Goal: Task Accomplishment & Management: Complete application form

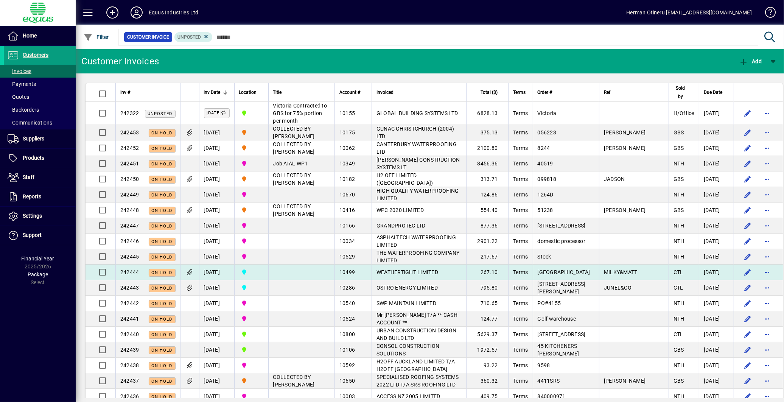
click at [396, 275] on span "WEATHERTIGHT LIMITED" at bounding box center [408, 272] width 62 height 6
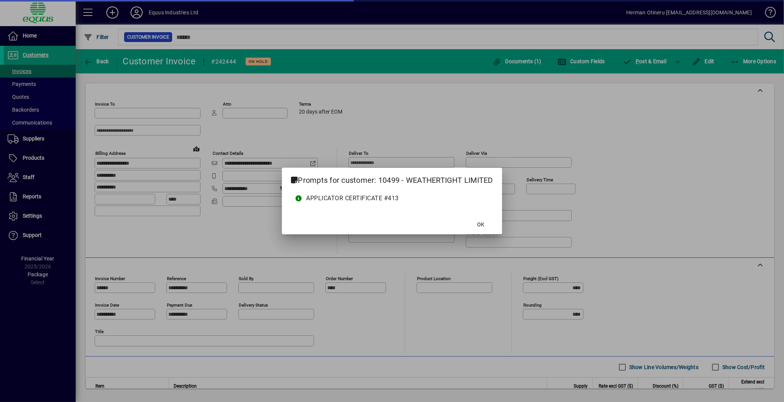
type input "**********"
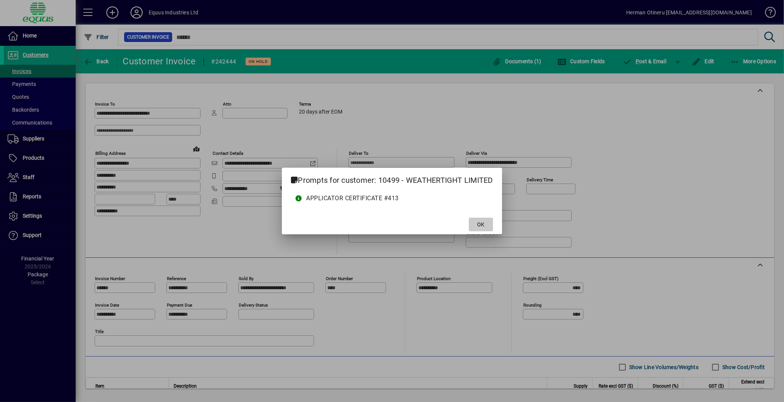
click at [483, 224] on span "OK" at bounding box center [480, 225] width 7 height 8
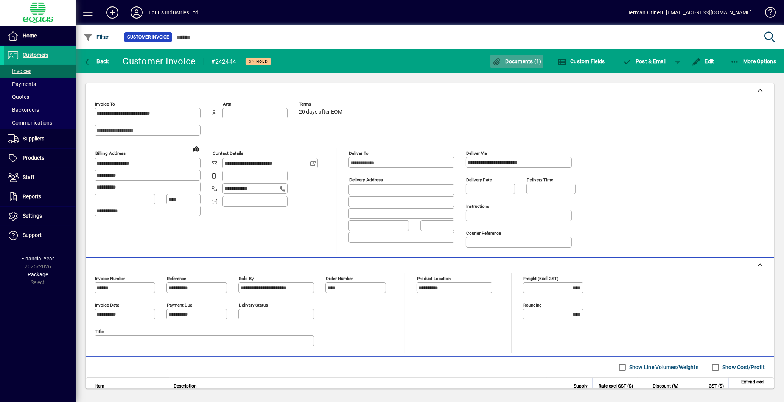
click at [524, 58] on span "Documents (1)" at bounding box center [516, 61] width 49 height 6
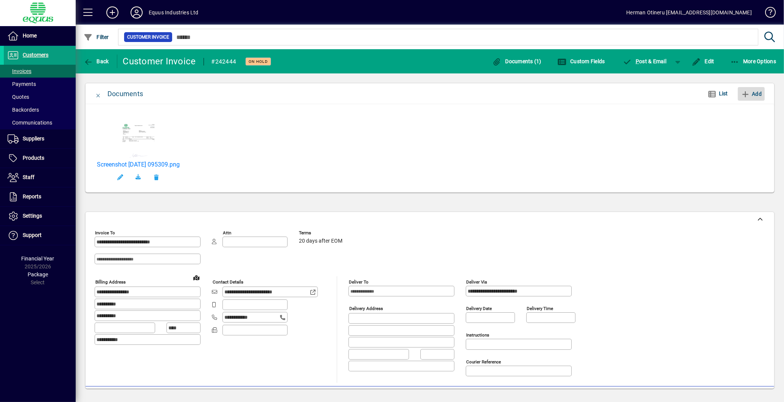
click at [748, 95] on icon "button" at bounding box center [745, 94] width 9 height 8
click at [246, 178] on span "button" at bounding box center [237, 177] width 18 height 18
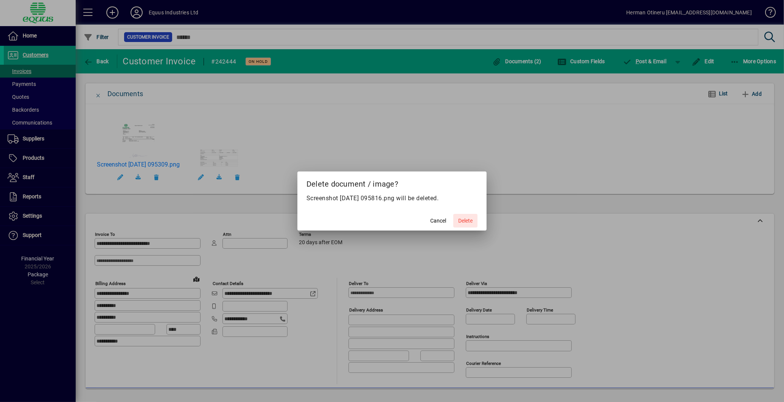
click at [459, 224] on span "Delete" at bounding box center [465, 221] width 14 height 8
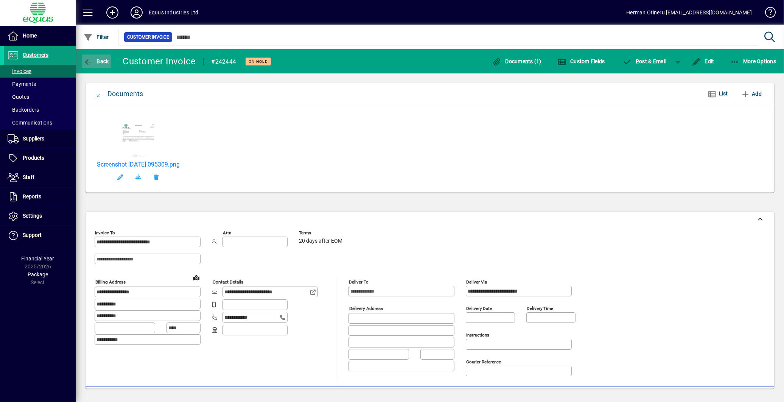
click at [105, 65] on span "button" at bounding box center [96, 61] width 29 height 18
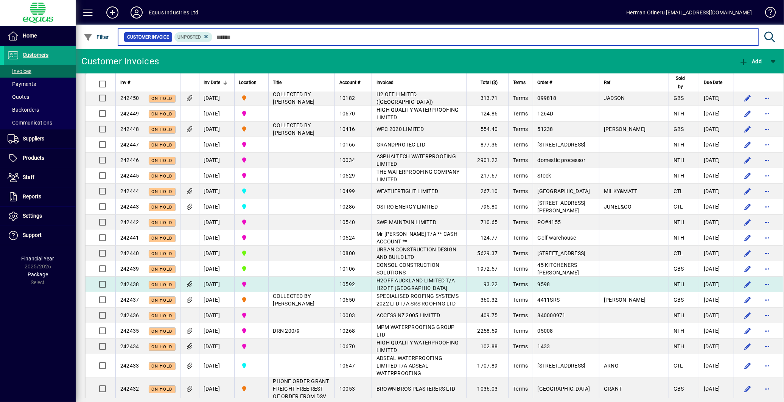
scroll to position [126, 0]
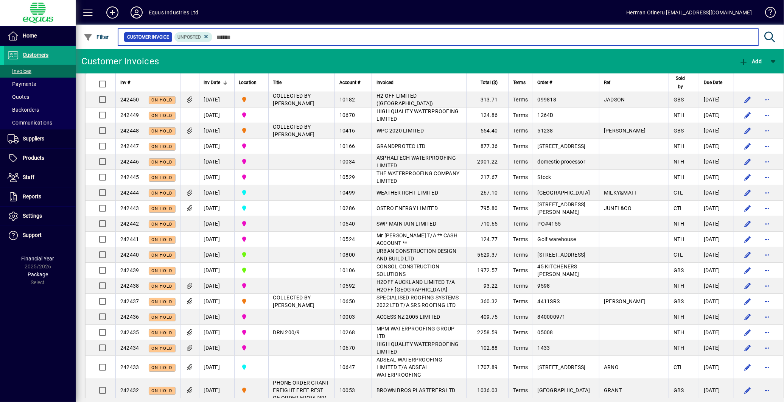
click at [255, 39] on input "text" at bounding box center [483, 37] width 540 height 11
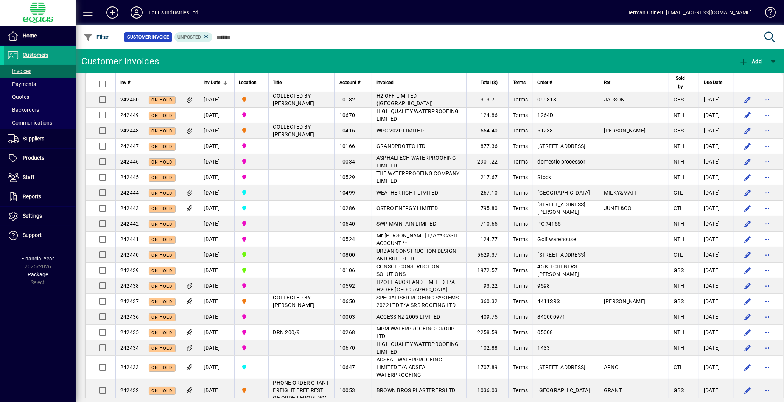
click at [460, 21] on mat-toolbar-row "Equus Industries Ltd Herman Otineru [EMAIL_ADDRESS][DOMAIN_NAME]" at bounding box center [430, 12] width 709 height 25
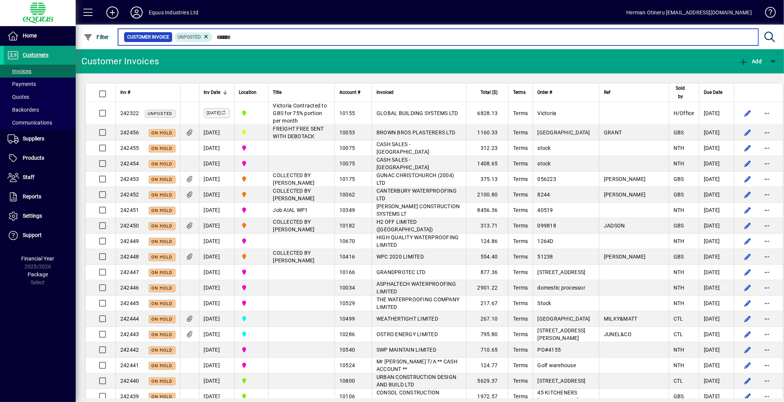
click at [464, 40] on input "text" at bounding box center [483, 37] width 540 height 11
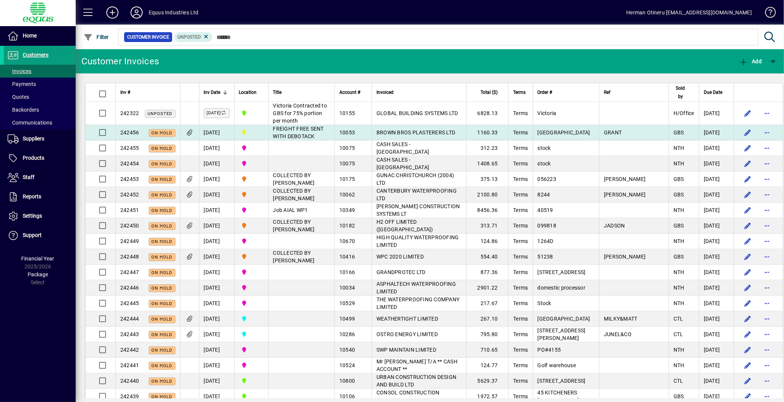
click at [409, 135] on span "BROWN BROS PLASTERERS LTD" at bounding box center [416, 132] width 79 height 6
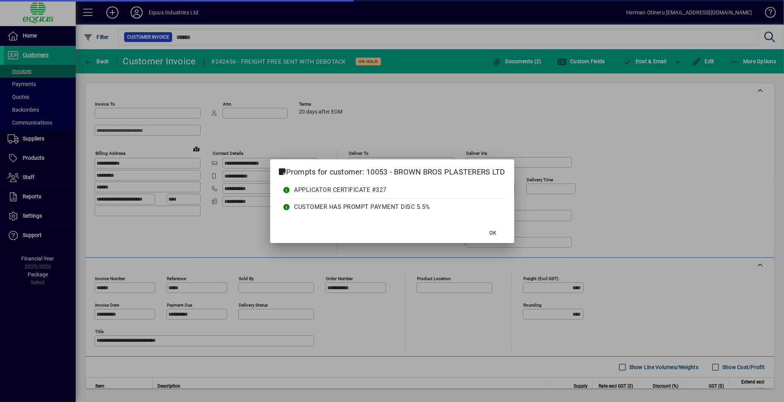
type input "*********"
type input "**********"
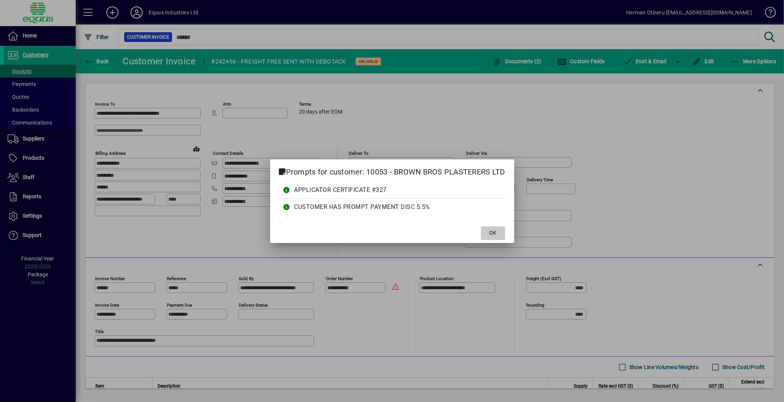
click at [489, 229] on span at bounding box center [493, 233] width 24 height 18
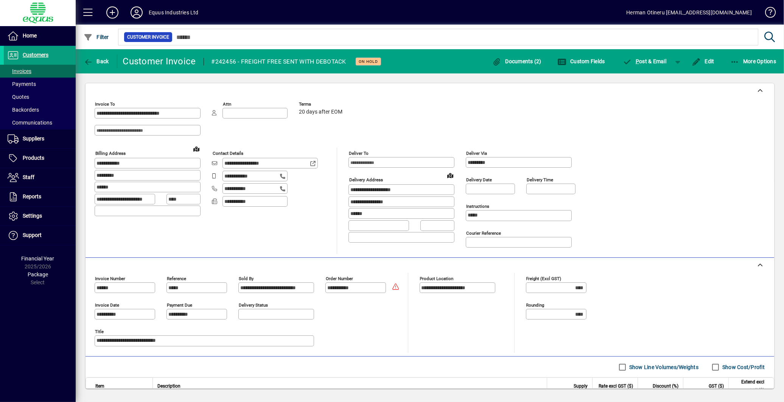
click at [664, 192] on div "**********" at bounding box center [430, 176] width 671 height 156
click at [109, 14] on icon at bounding box center [112, 12] width 15 height 12
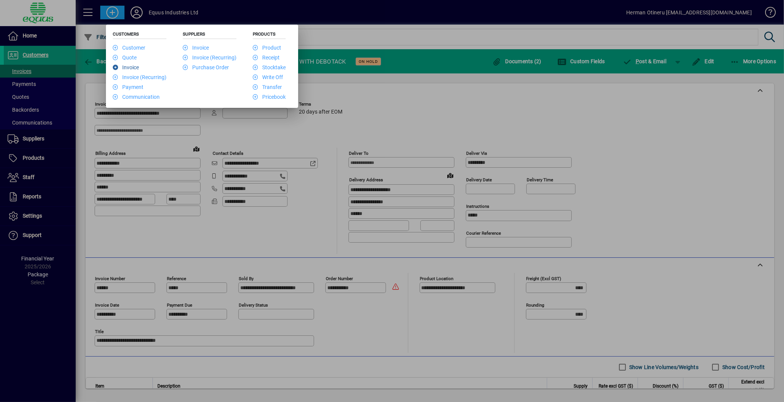
click at [135, 71] on li "Invoice" at bounding box center [140, 67] width 54 height 10
click at [134, 71] on li "Invoice" at bounding box center [140, 67] width 54 height 10
drag, startPoint x: 134, startPoint y: 71, endPoint x: 126, endPoint y: 69, distance: 8.6
click at [126, 69] on link "Invoice" at bounding box center [126, 67] width 26 height 6
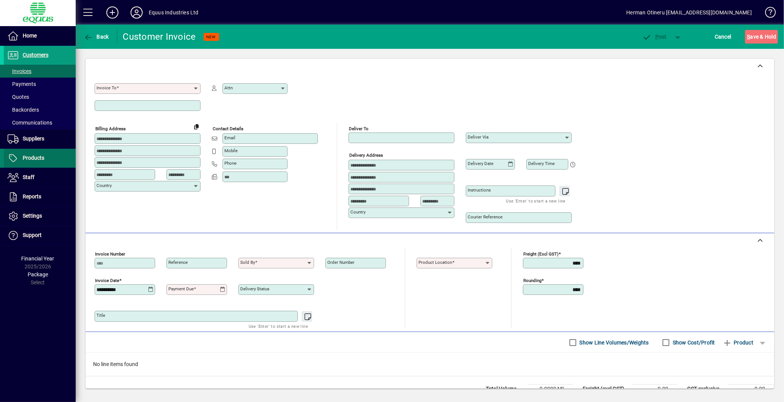
click at [39, 158] on span "Products" at bounding box center [34, 158] width 22 height 6
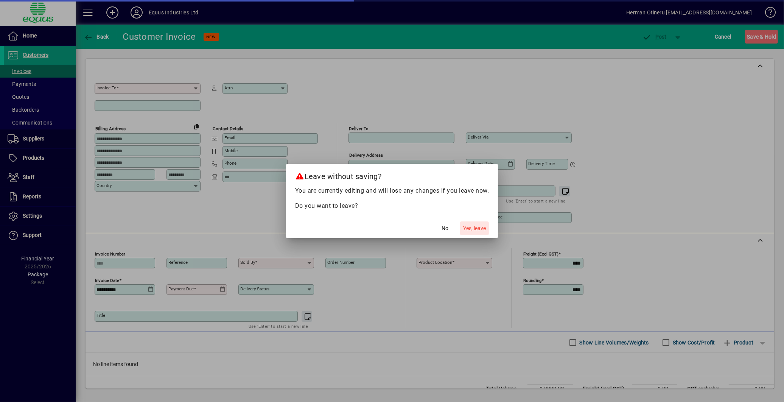
click at [472, 229] on span "Yes, leave" at bounding box center [474, 228] width 23 height 8
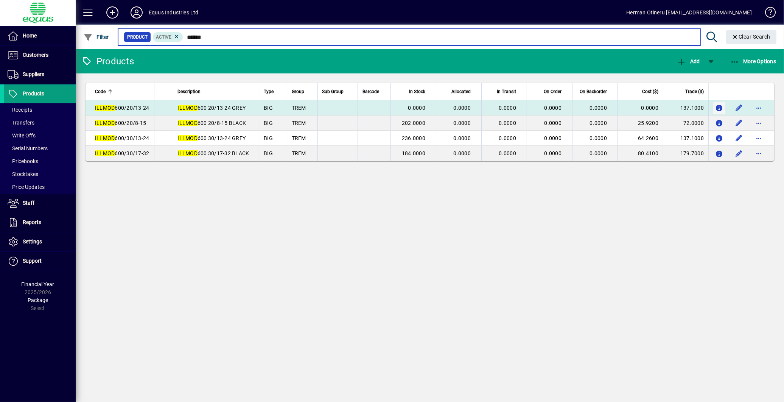
type input "******"
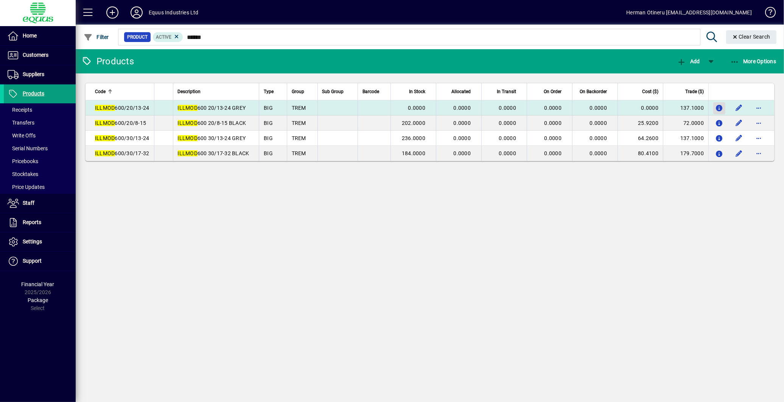
click at [720, 111] on icon "button" at bounding box center [720, 108] width 8 height 6
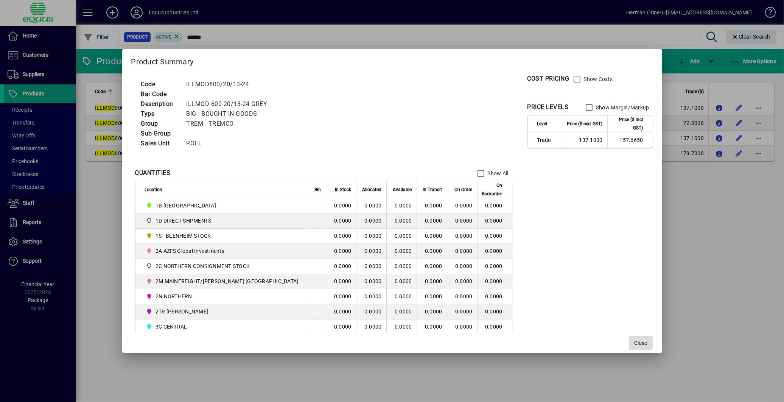
click at [633, 342] on span "button" at bounding box center [641, 343] width 24 height 18
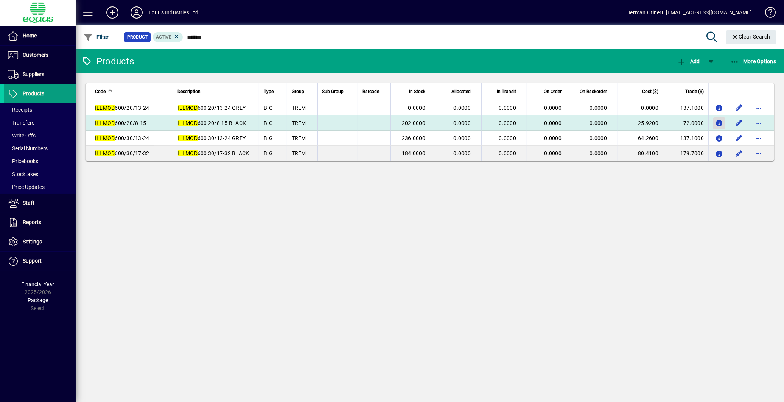
click at [721, 124] on icon "button" at bounding box center [720, 123] width 8 height 6
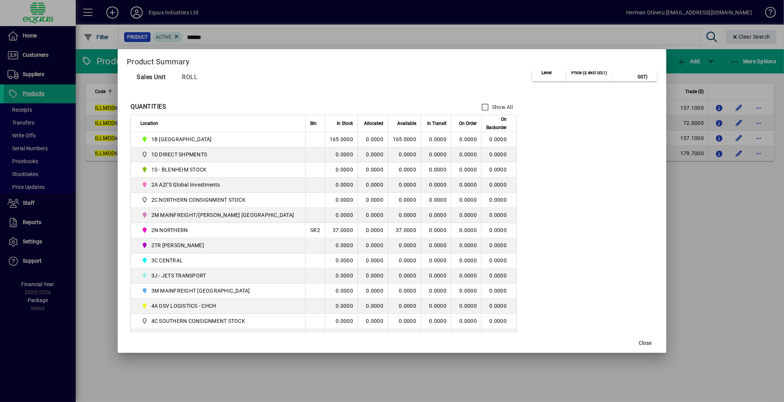
scroll to position [84, 0]
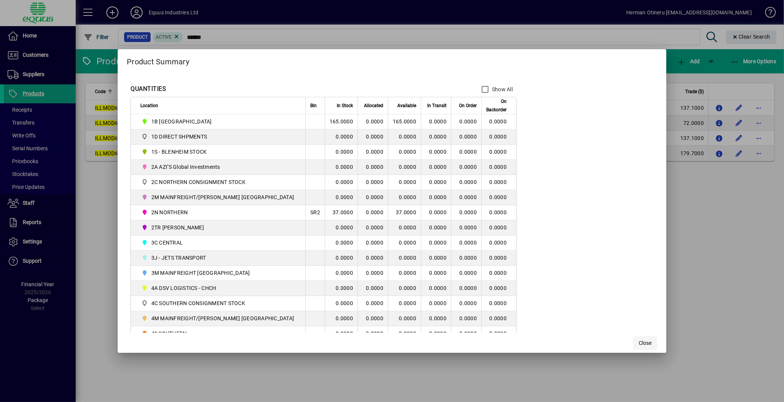
click at [638, 348] on span "button" at bounding box center [645, 343] width 24 height 18
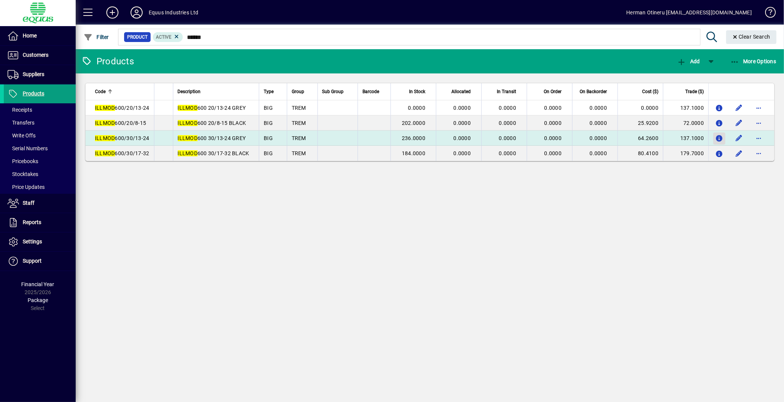
click at [720, 139] on icon "button" at bounding box center [720, 138] width 8 height 6
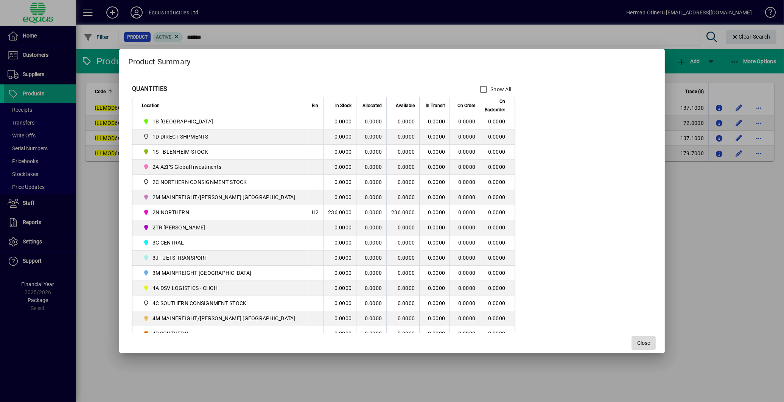
click at [637, 340] on span "Close" at bounding box center [643, 343] width 13 height 8
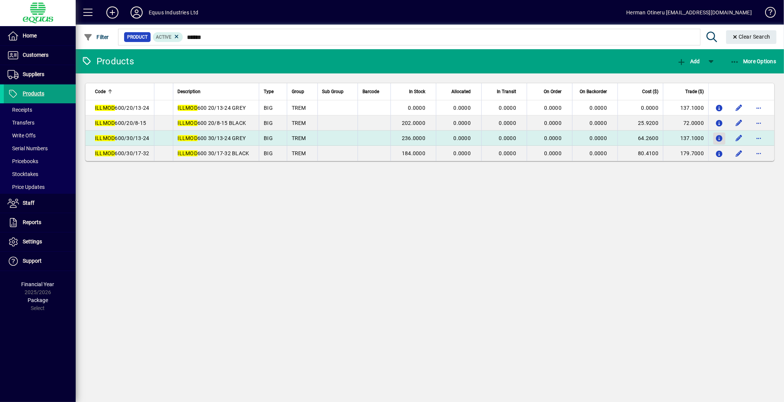
click at [716, 138] on icon "button" at bounding box center [720, 138] width 8 height 6
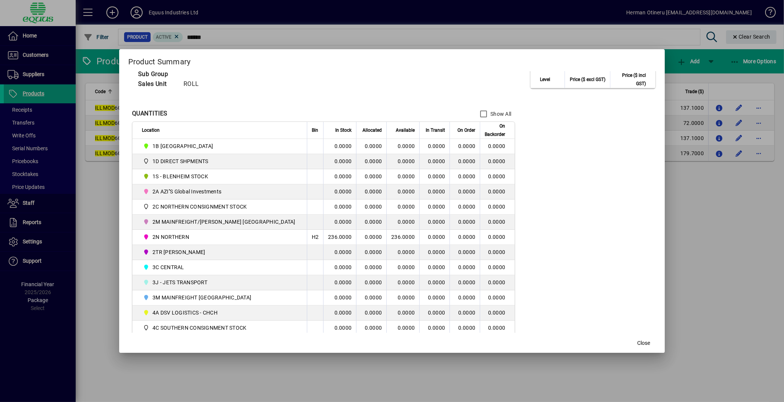
scroll to position [126, 0]
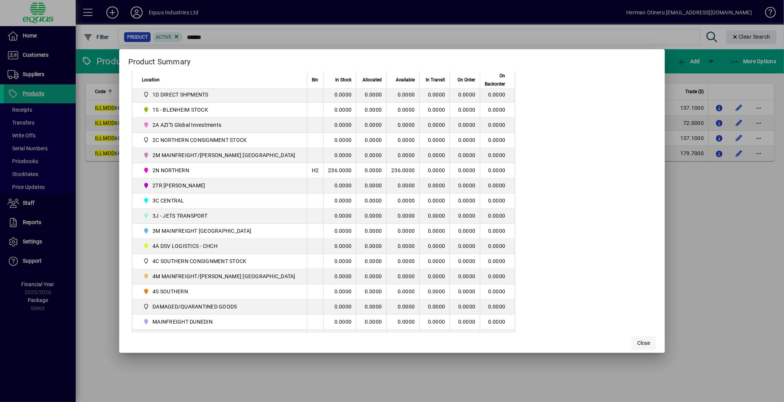
click at [637, 342] on span "Close" at bounding box center [643, 343] width 13 height 8
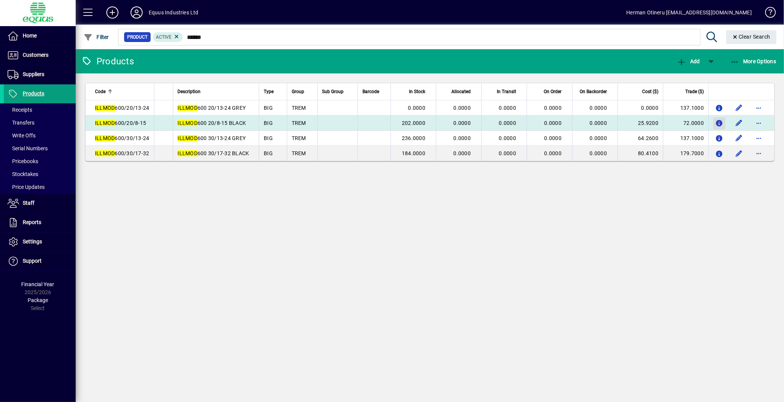
click at [717, 123] on icon "button" at bounding box center [720, 123] width 8 height 6
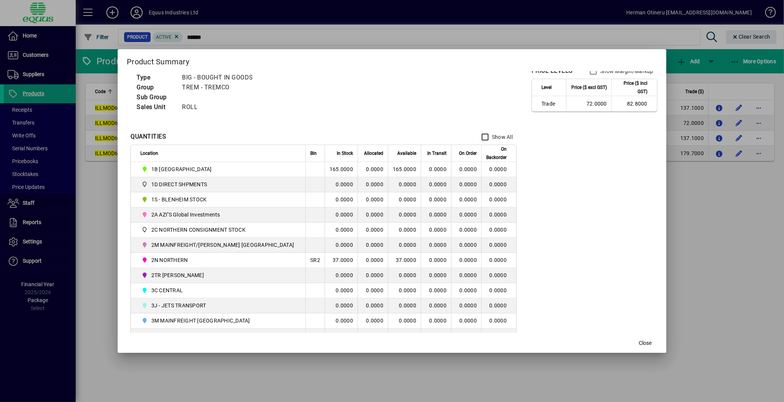
scroll to position [84, 0]
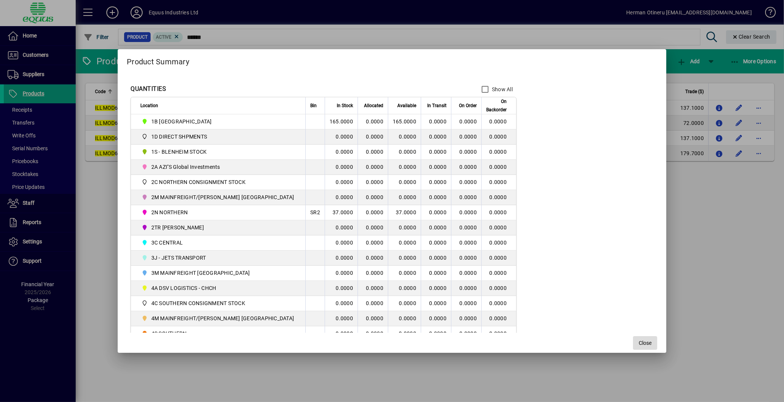
click at [633, 338] on span "button" at bounding box center [645, 343] width 24 height 18
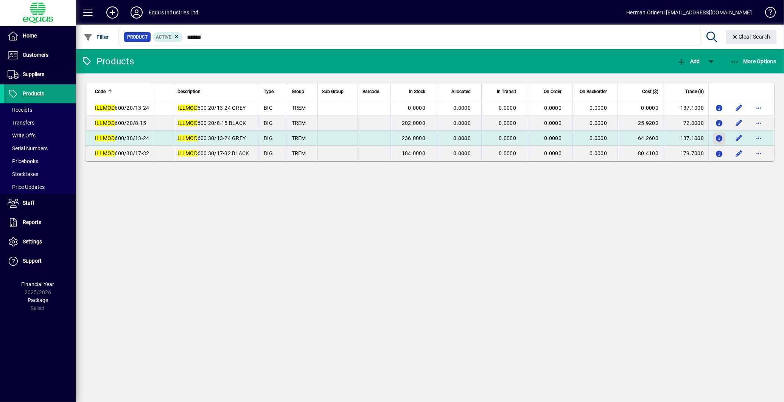
click at [719, 139] on icon "button" at bounding box center [720, 138] width 8 height 6
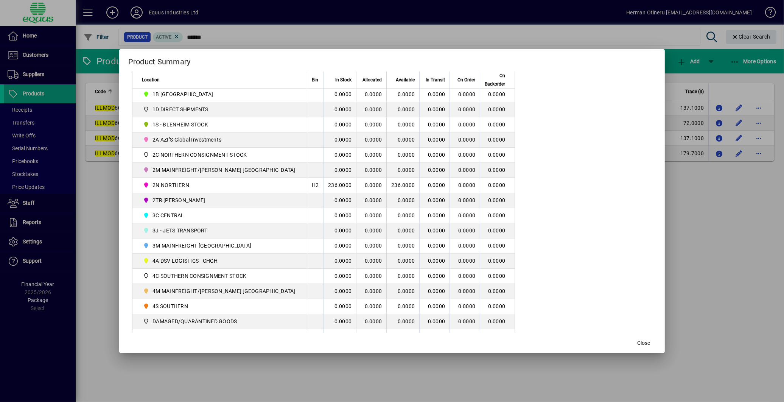
scroll to position [126, 0]
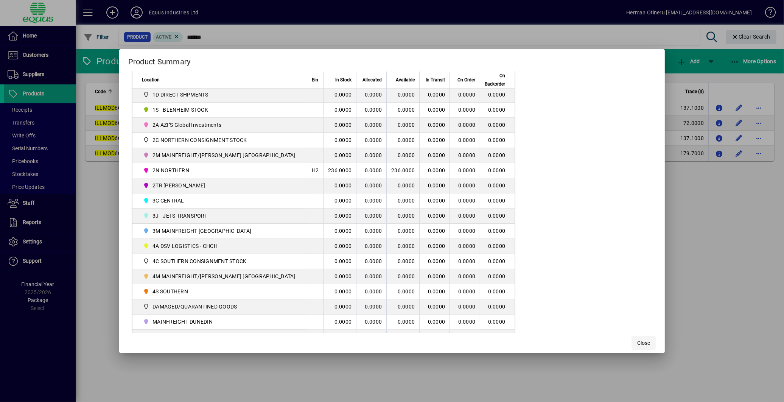
click at [637, 343] on span "Close" at bounding box center [643, 343] width 13 height 8
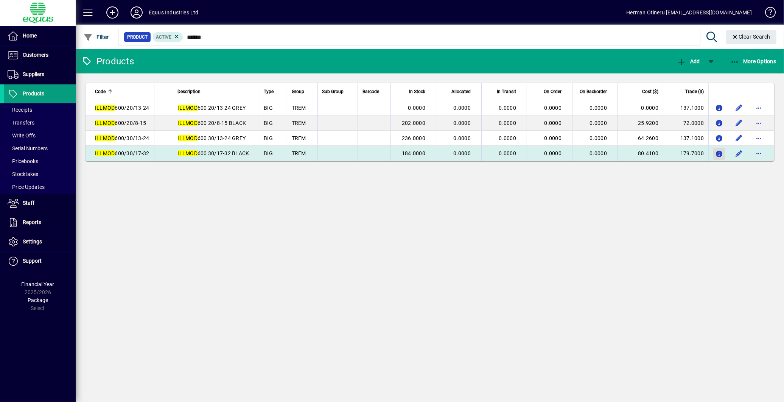
click at [718, 154] on icon "button" at bounding box center [720, 154] width 8 height 6
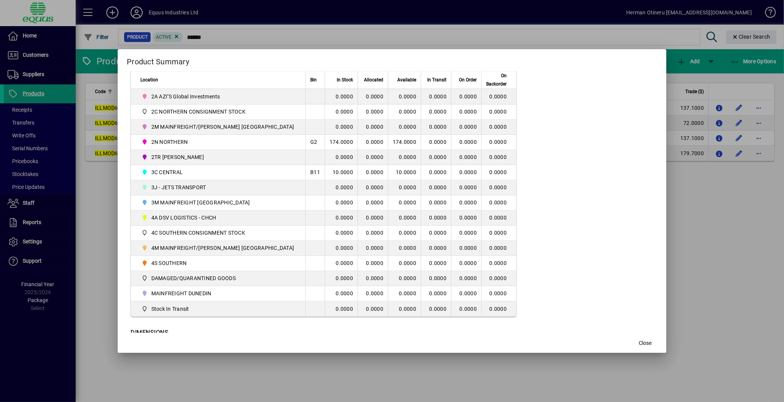
scroll to position [168, 0]
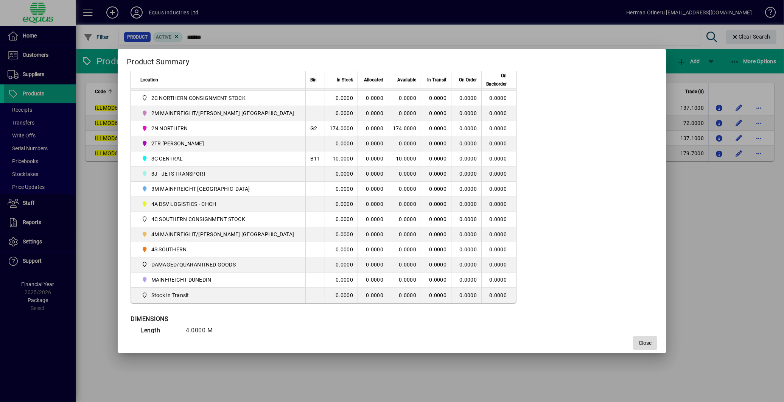
click at [639, 342] on span "Close" at bounding box center [645, 343] width 13 height 8
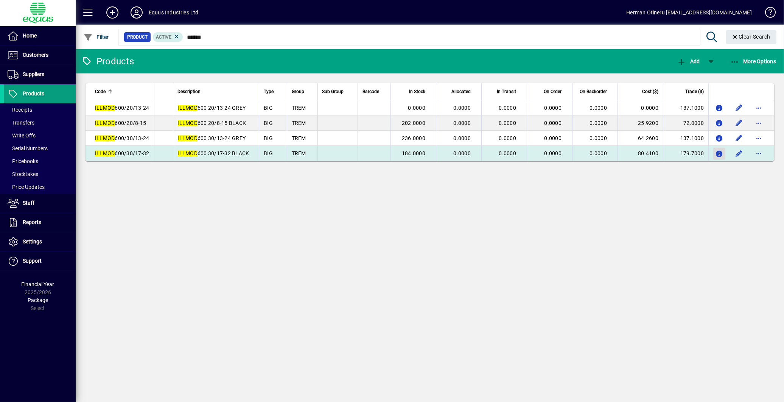
click at [719, 151] on icon "button" at bounding box center [720, 154] width 8 height 6
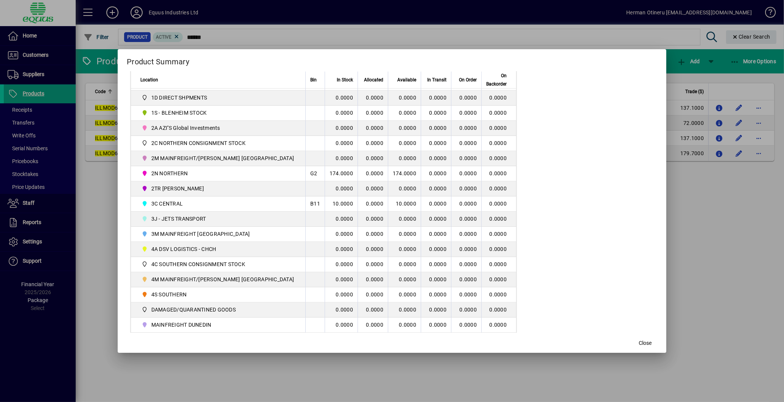
scroll to position [126, 0]
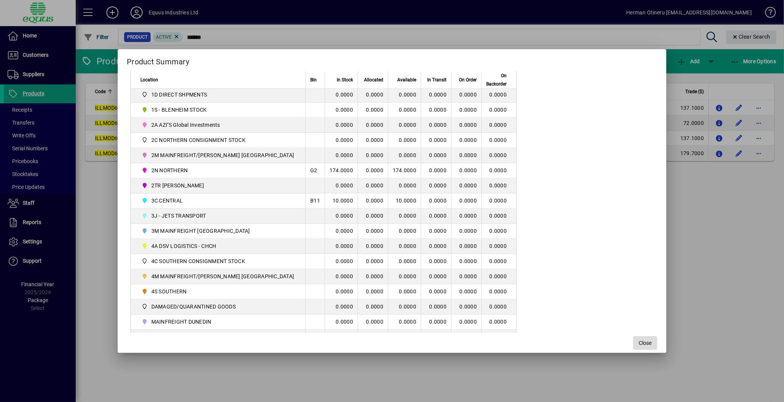
click at [638, 347] on span "button" at bounding box center [645, 343] width 24 height 18
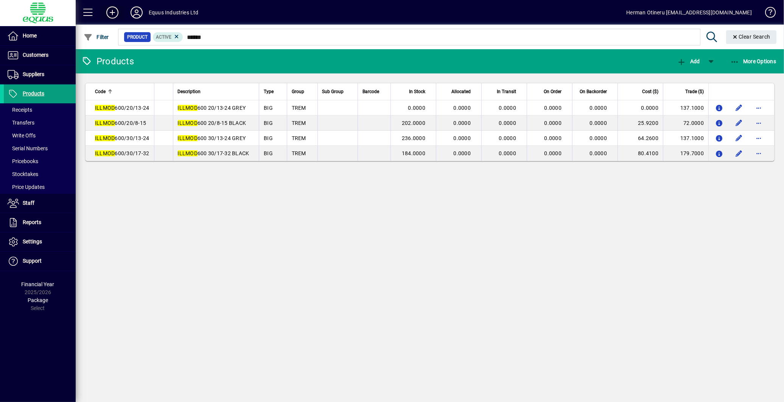
click at [110, 11] on icon at bounding box center [112, 12] width 15 height 12
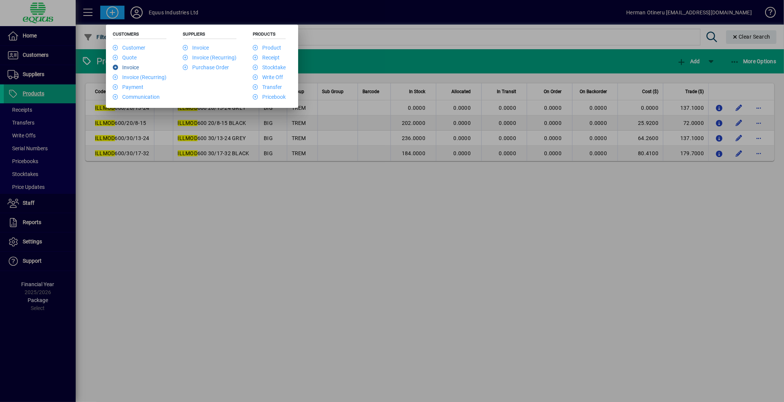
click at [139, 69] on link "Invoice" at bounding box center [126, 67] width 26 height 6
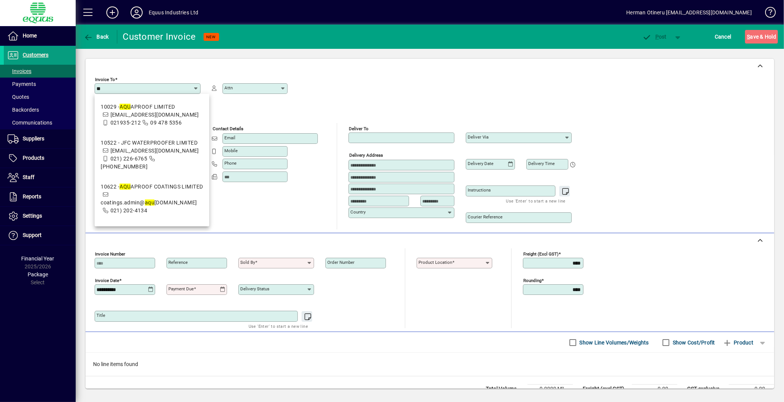
type input "*"
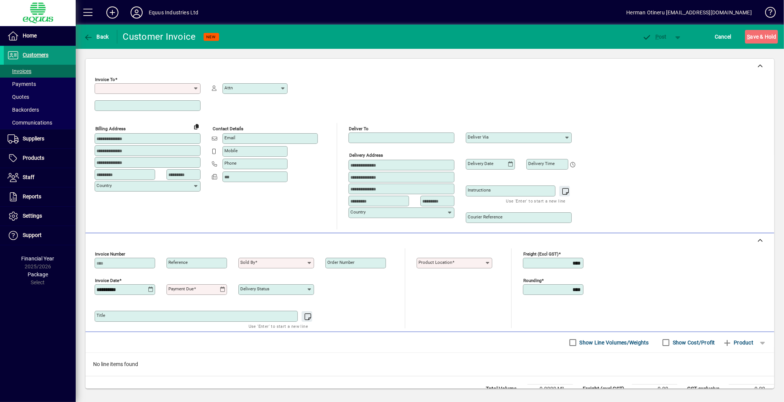
click at [38, 58] on span "Customers" at bounding box center [26, 55] width 45 height 9
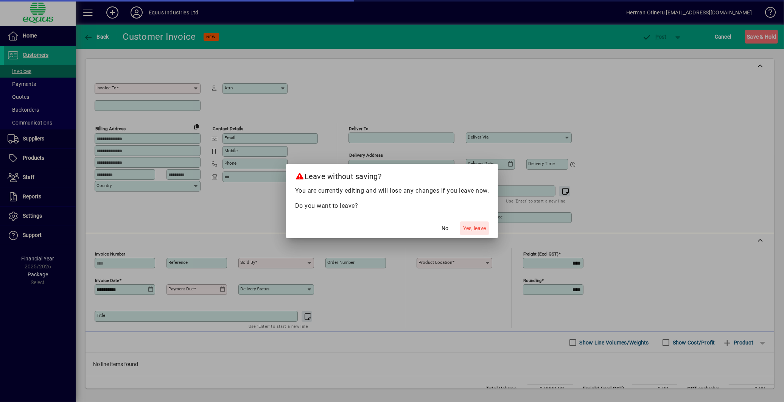
click at [473, 227] on span "Yes, leave" at bounding box center [474, 228] width 23 height 8
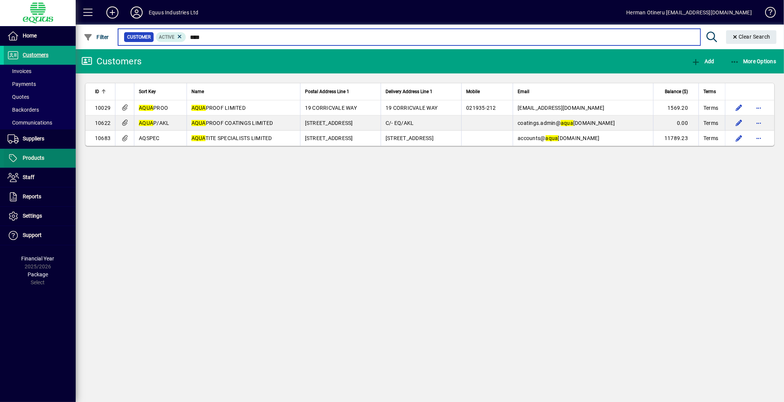
type input "****"
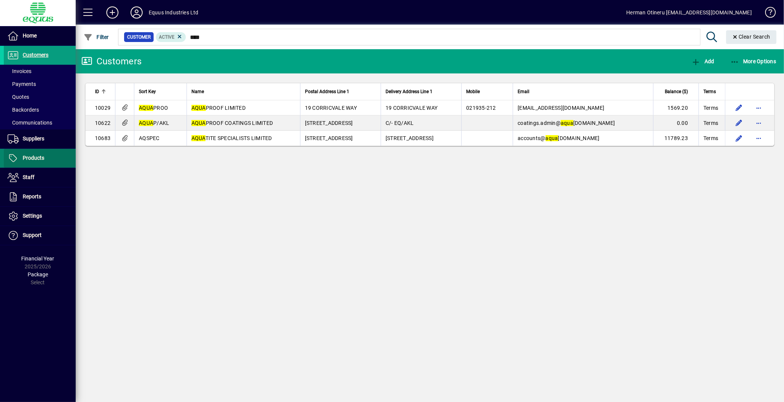
click at [37, 153] on span at bounding box center [40, 158] width 72 height 18
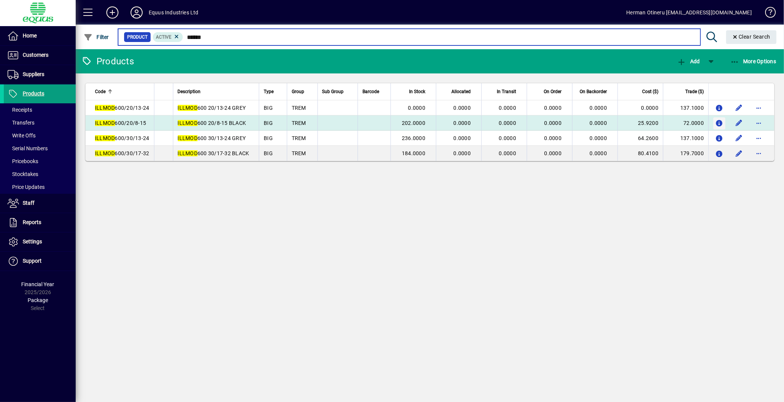
type input "******"
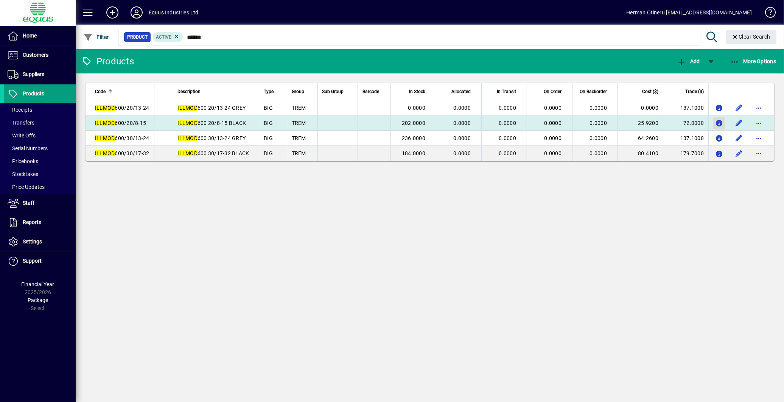
click at [718, 124] on icon "button" at bounding box center [720, 123] width 8 height 6
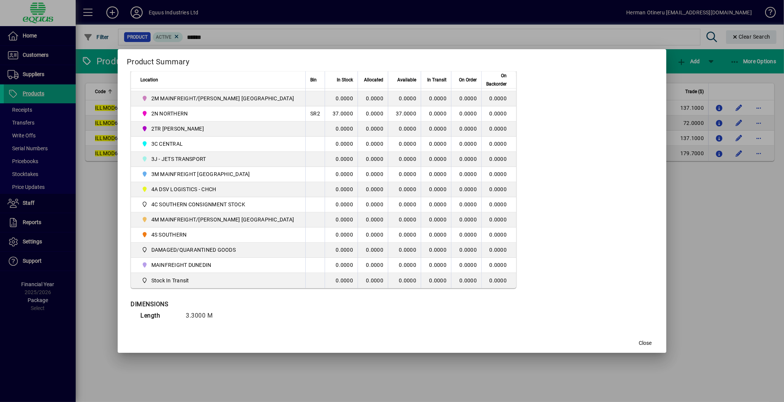
scroll to position [184, 0]
click at [639, 342] on span "Close" at bounding box center [645, 343] width 13 height 8
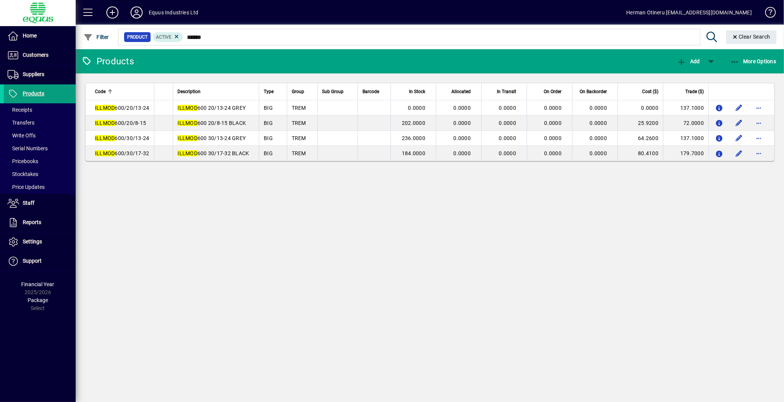
click at [632, 253] on div "Products Add More Options Code Description Type Group Sub Group Barcode In Stoc…" at bounding box center [430, 225] width 709 height 353
click at [441, 313] on div "Products Add More Options Code Description Type Group Sub Group Barcode In Stoc…" at bounding box center [430, 225] width 709 height 353
click at [361, 210] on div "Products Add More Options Code Description Type Group Sub Group Barcode In Stoc…" at bounding box center [430, 225] width 709 height 353
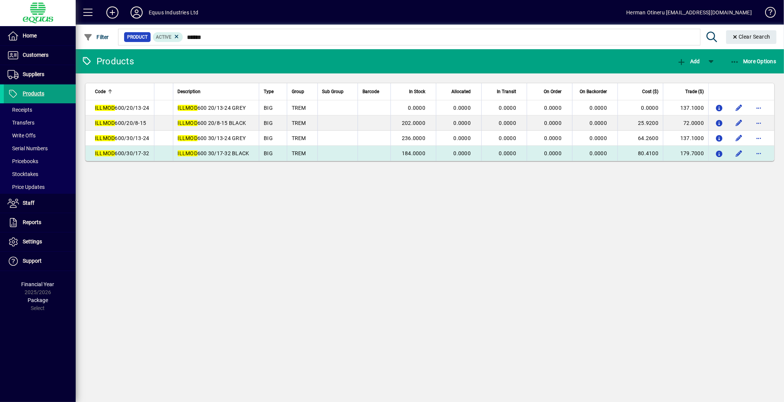
click at [200, 148] on tbody "ILLMOD 600/20/13-24 ILLMOD 600 20/13-24 GREY BIG TREM 0.0000 0.0000 0.0000 0.00…" at bounding box center [430, 130] width 689 height 61
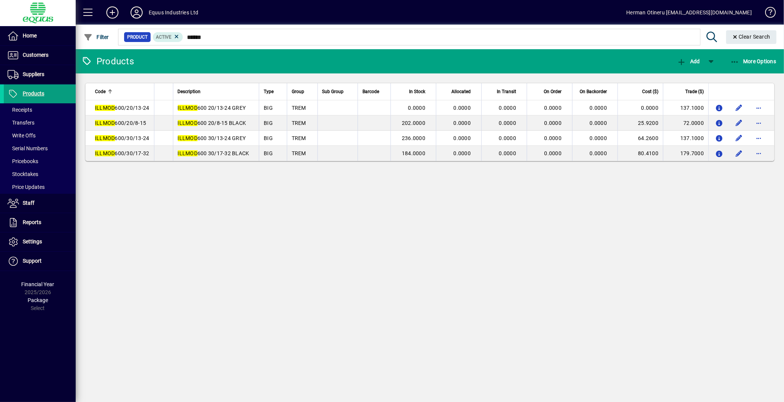
click at [433, 225] on div "Products Add More Options Code Description Type Group Sub Group Barcode In Stoc…" at bounding box center [430, 225] width 709 height 353
click at [47, 56] on span "Customers" at bounding box center [36, 55] width 26 height 6
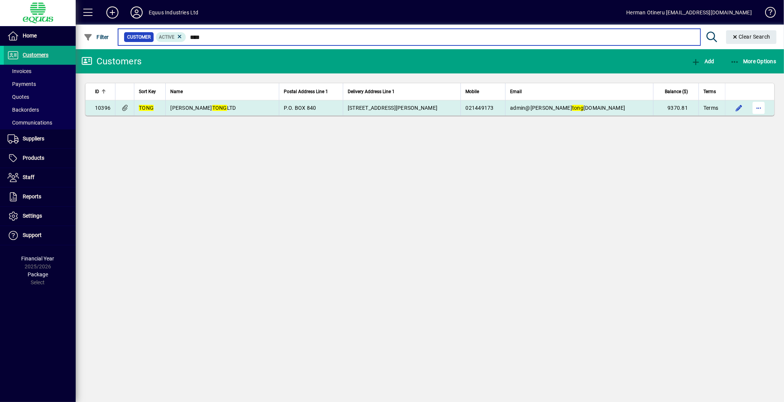
type input "****"
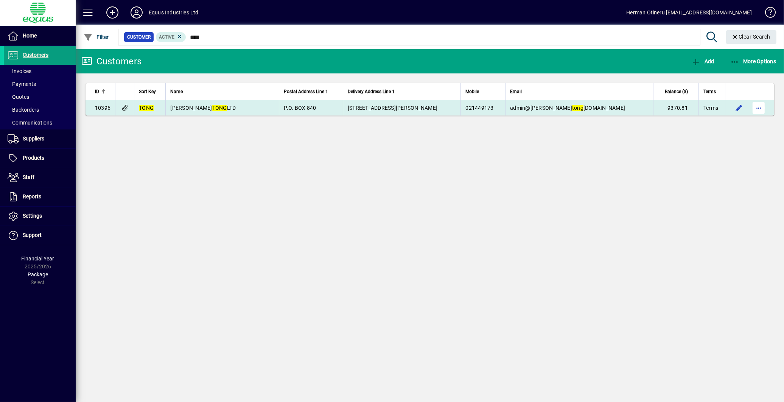
click at [757, 113] on span "button" at bounding box center [759, 108] width 18 height 18
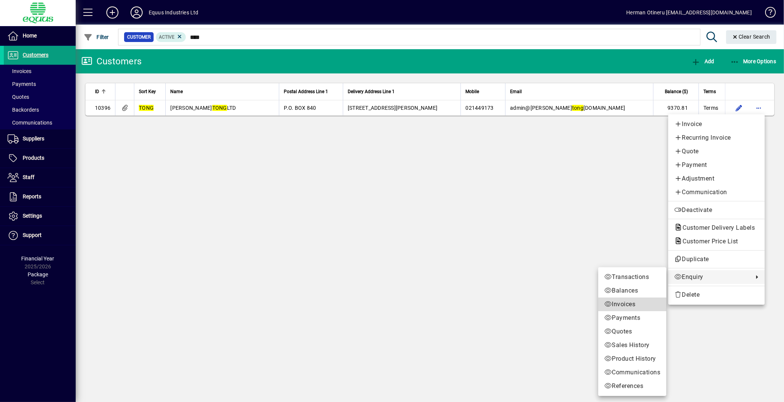
click at [627, 305] on span "Invoices" at bounding box center [632, 304] width 56 height 9
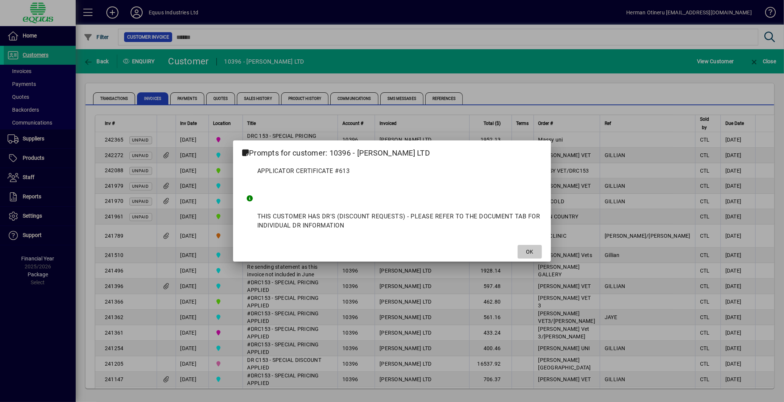
click at [534, 252] on span at bounding box center [530, 252] width 24 height 18
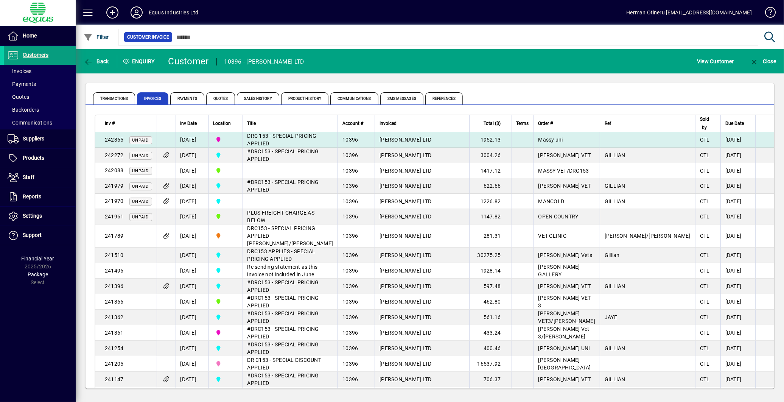
click at [558, 141] on span "Massy uni" at bounding box center [551, 140] width 25 height 6
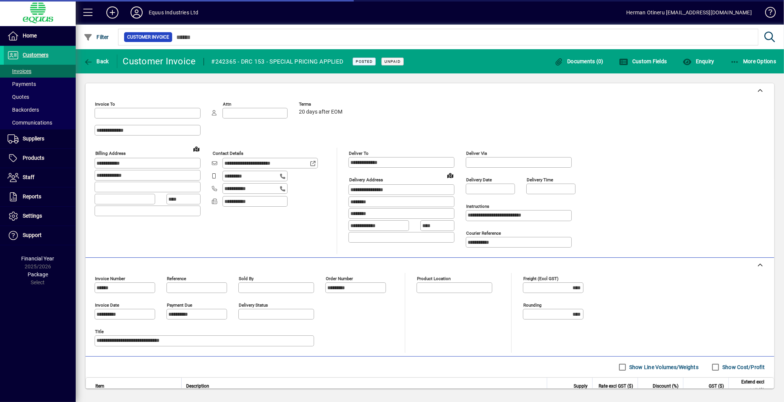
type input "**********"
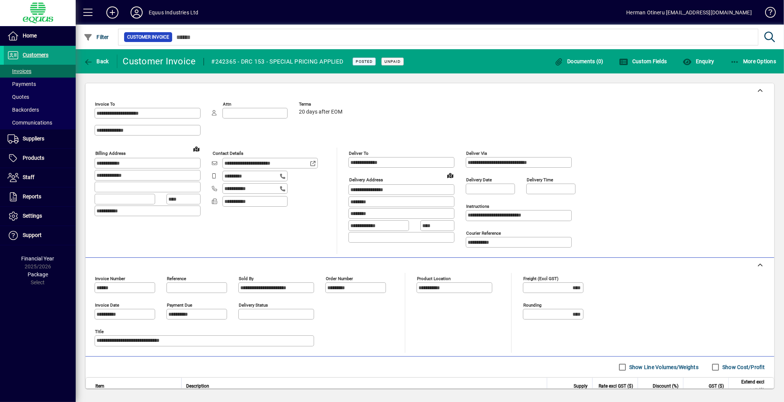
scroll to position [67, 0]
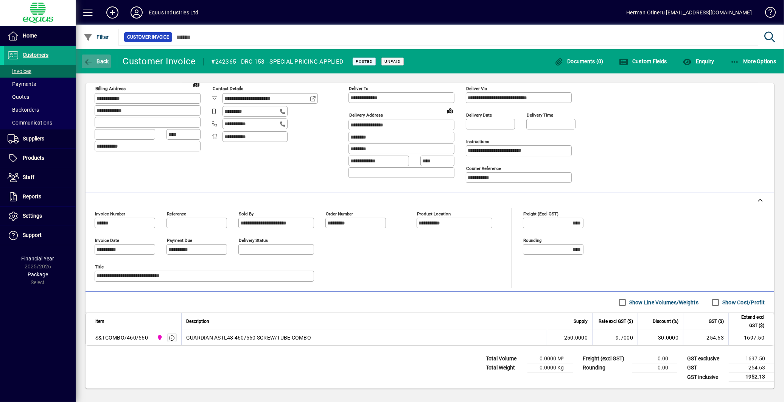
click at [82, 57] on span "button" at bounding box center [96, 61] width 29 height 18
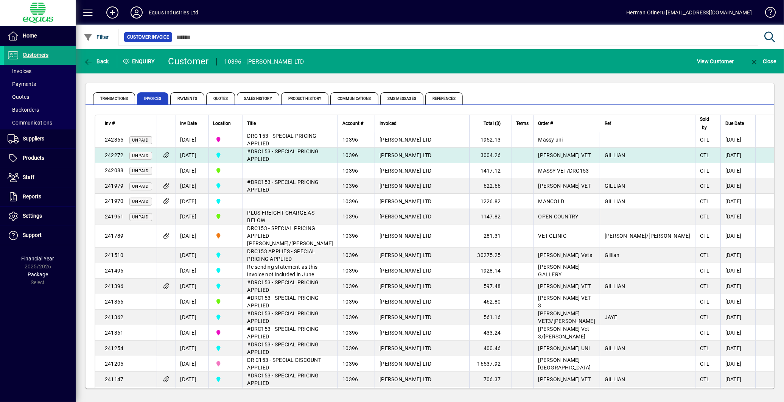
click at [517, 156] on td at bounding box center [523, 156] width 22 height 16
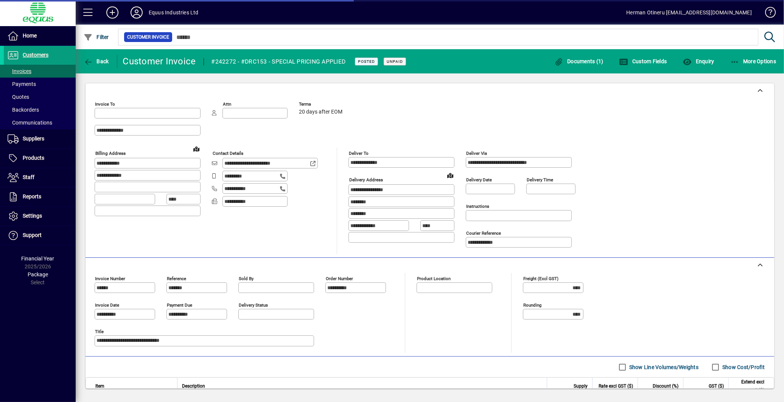
type input "**********"
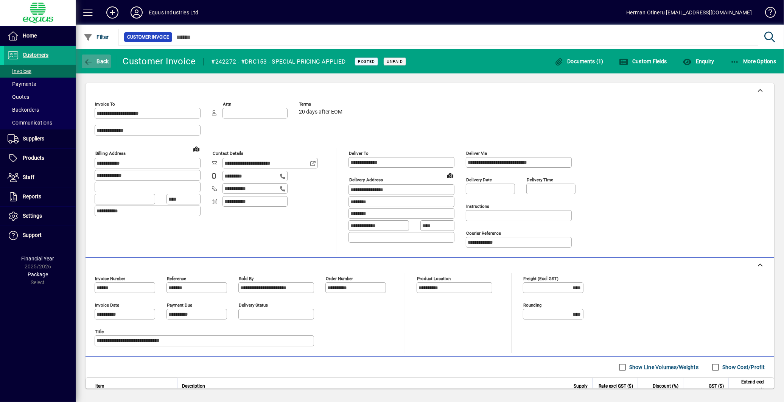
click at [86, 64] on icon "button" at bounding box center [88, 62] width 9 height 8
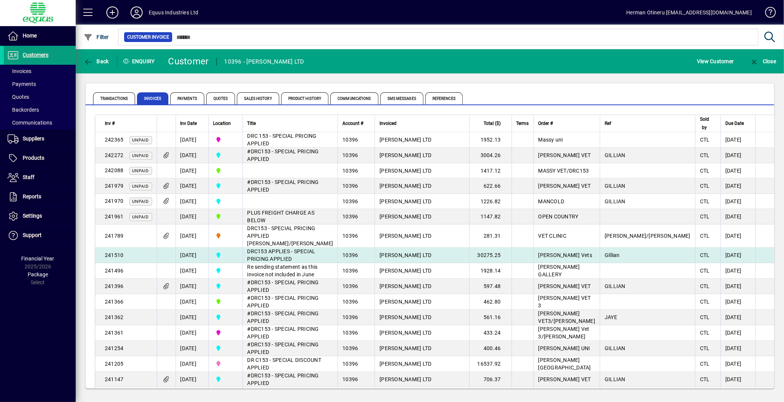
click at [577, 258] on span "[PERSON_NAME] Vets" at bounding box center [566, 255] width 54 height 6
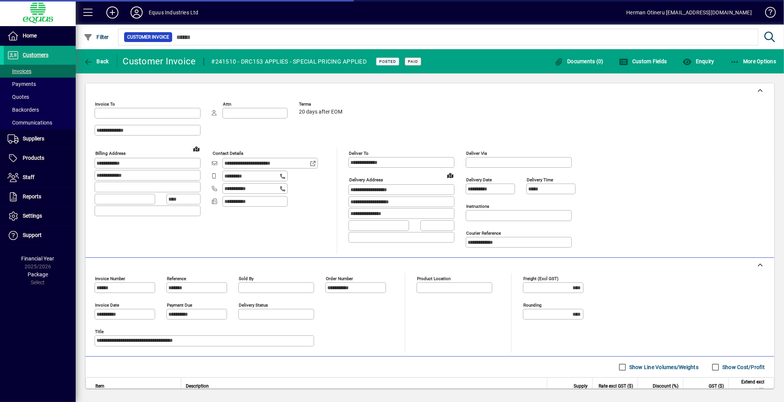
type input "**********"
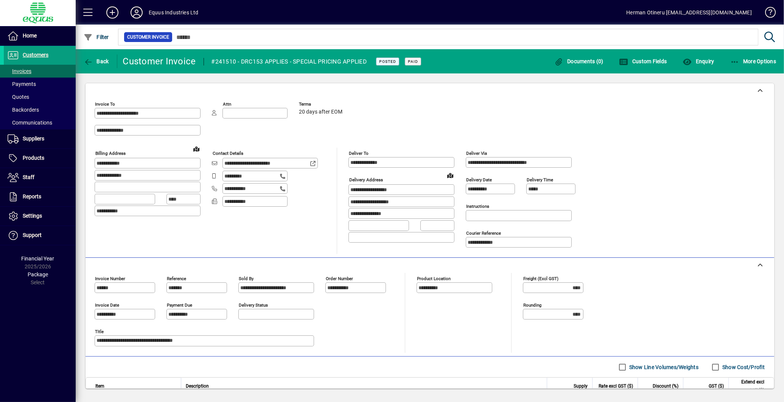
click at [641, 182] on div "**********" at bounding box center [430, 176] width 671 height 156
click at [95, 60] on span "Back" at bounding box center [96, 61] width 25 height 6
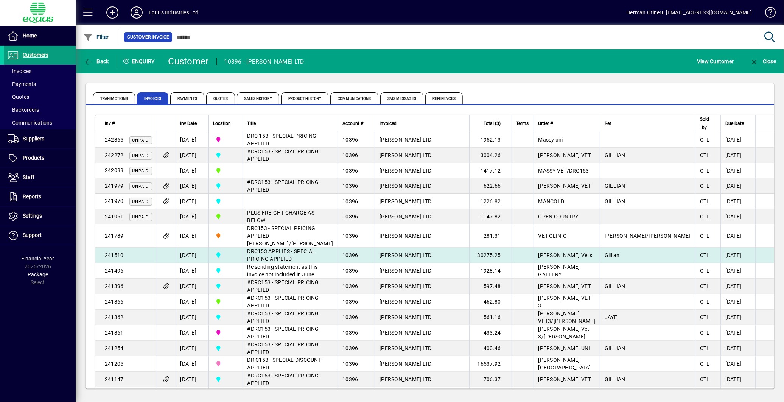
click at [510, 262] on td "30275.25" at bounding box center [490, 256] width 42 height 16
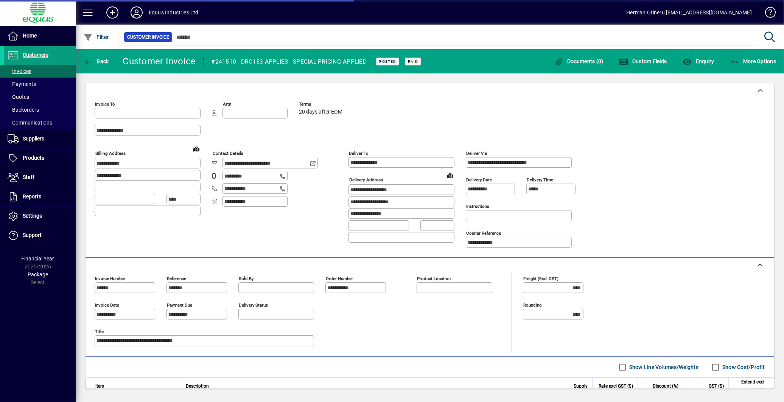
type input "**********"
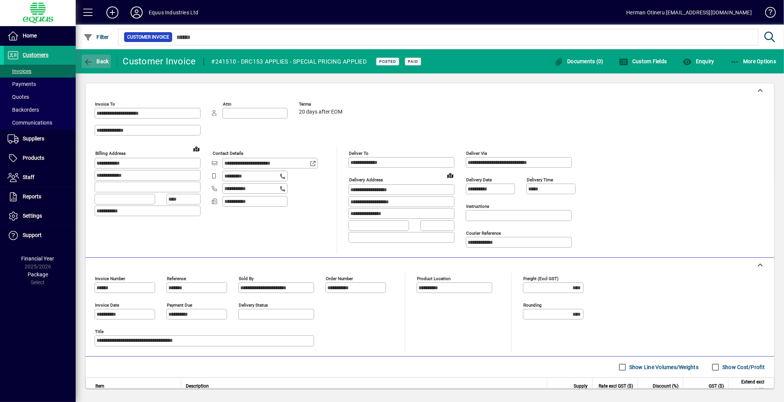
click at [96, 64] on span "button" at bounding box center [96, 61] width 29 height 18
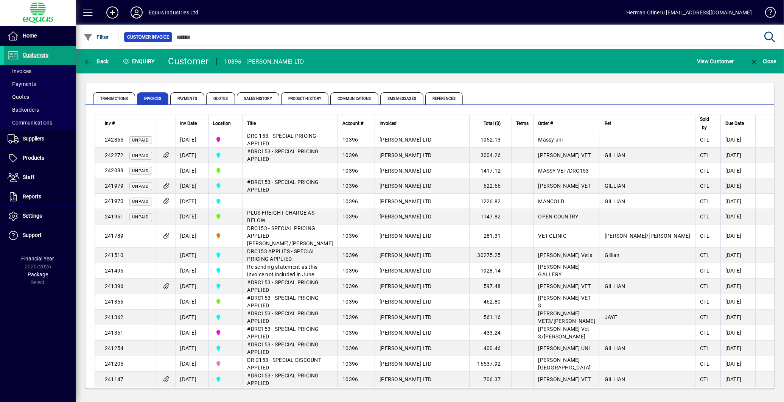
click at [110, 12] on icon at bounding box center [112, 12] width 15 height 12
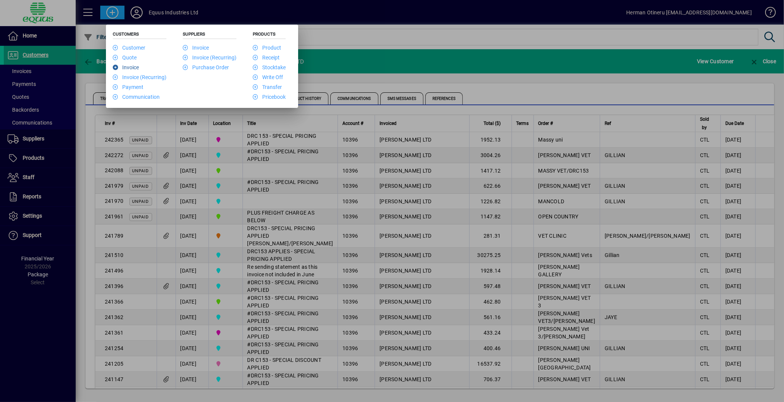
click at [141, 70] on li "Invoice" at bounding box center [140, 67] width 54 height 10
click at [137, 69] on link "Invoice" at bounding box center [126, 67] width 26 height 6
